Goal: Transaction & Acquisition: Purchase product/service

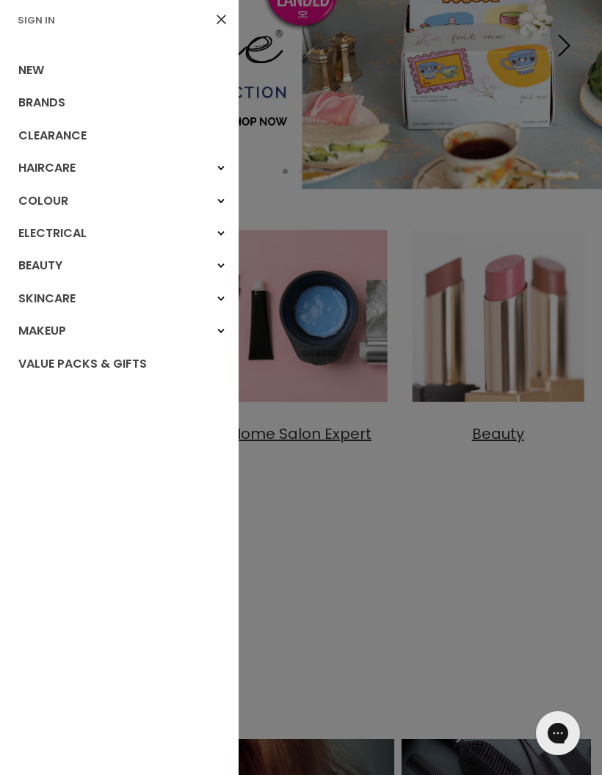
click at [32, 257] on link "Beauty" at bounding box center [119, 266] width 239 height 32
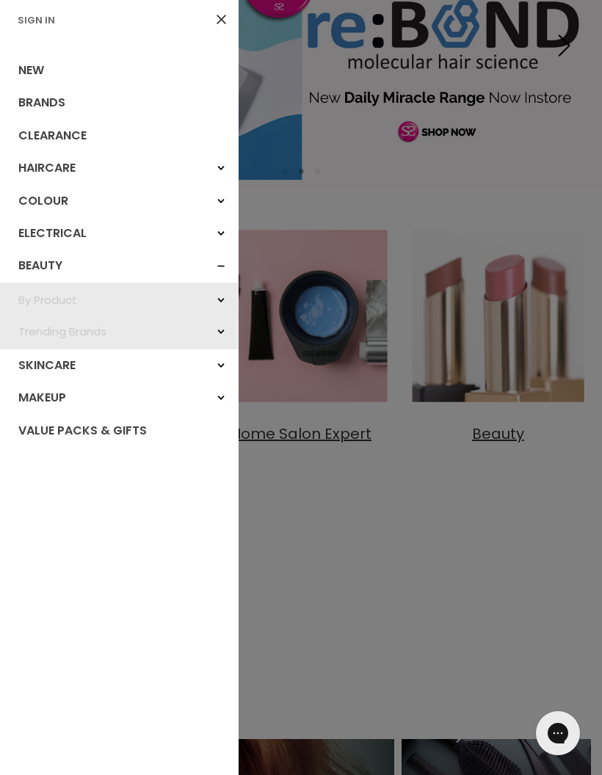
click at [42, 266] on link "Beauty" at bounding box center [119, 266] width 239 height 32
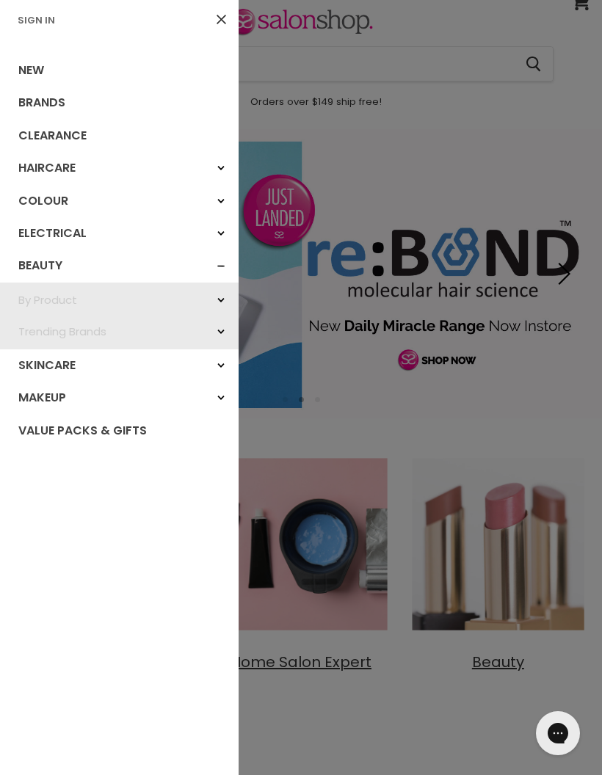
click at [32, 66] on link "New" at bounding box center [119, 70] width 239 height 32
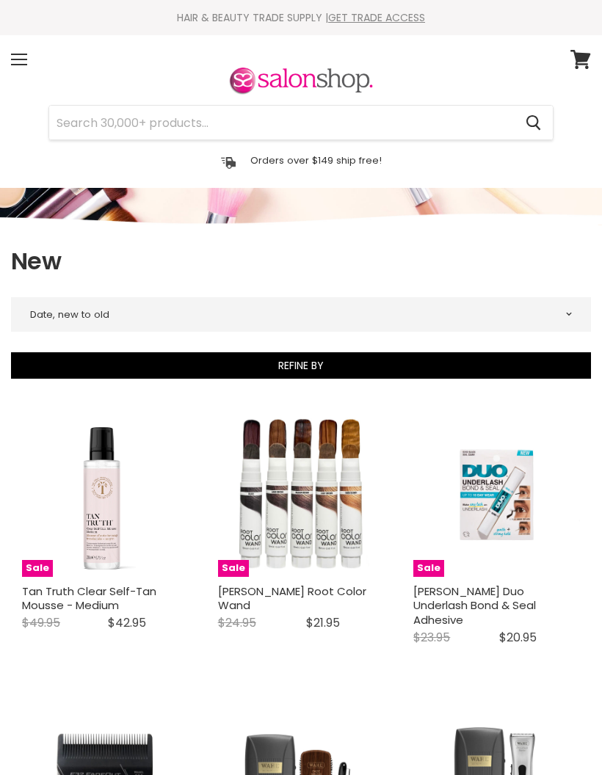
select select "created-descending"
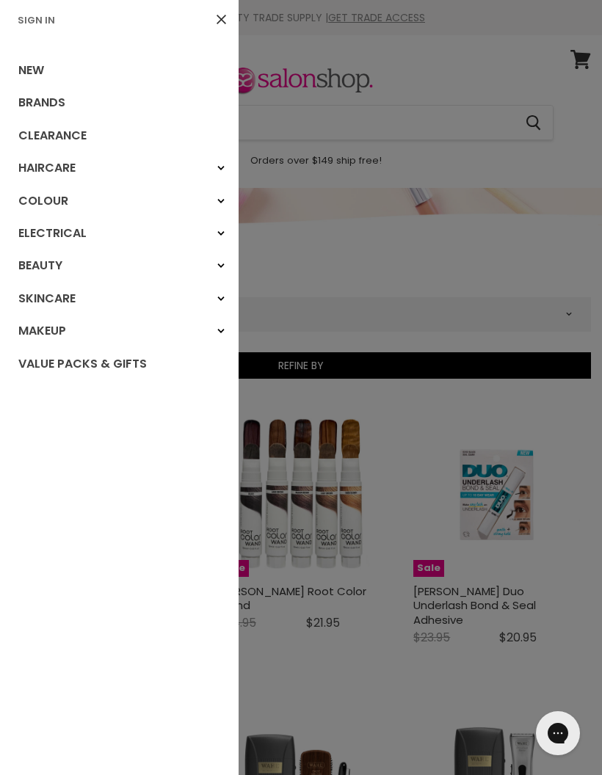
click at [30, 98] on link "Brands" at bounding box center [119, 103] width 239 height 32
